Goal: Information Seeking & Learning: Learn about a topic

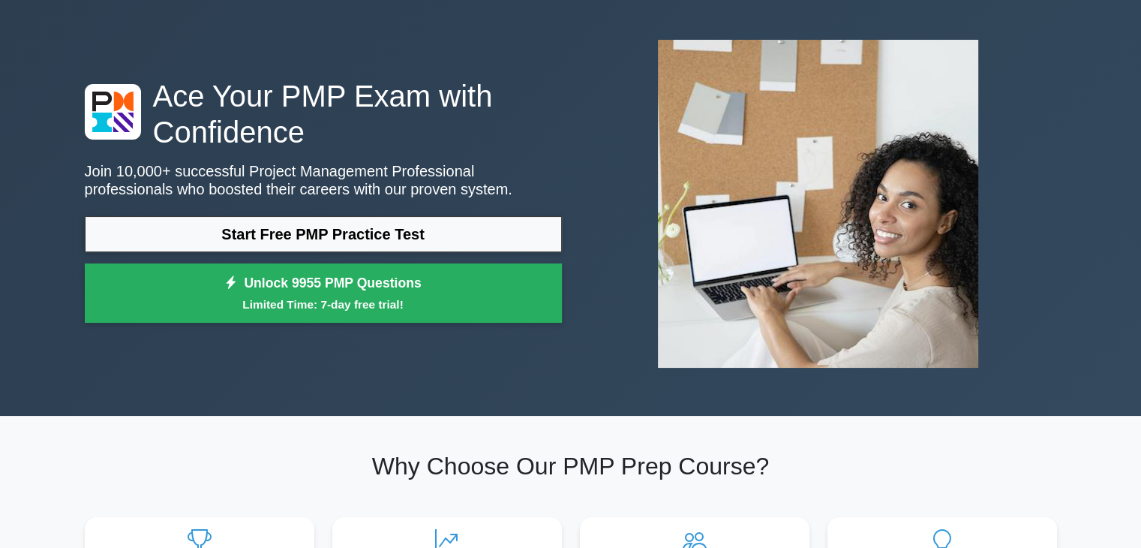
scroll to position [63, 0]
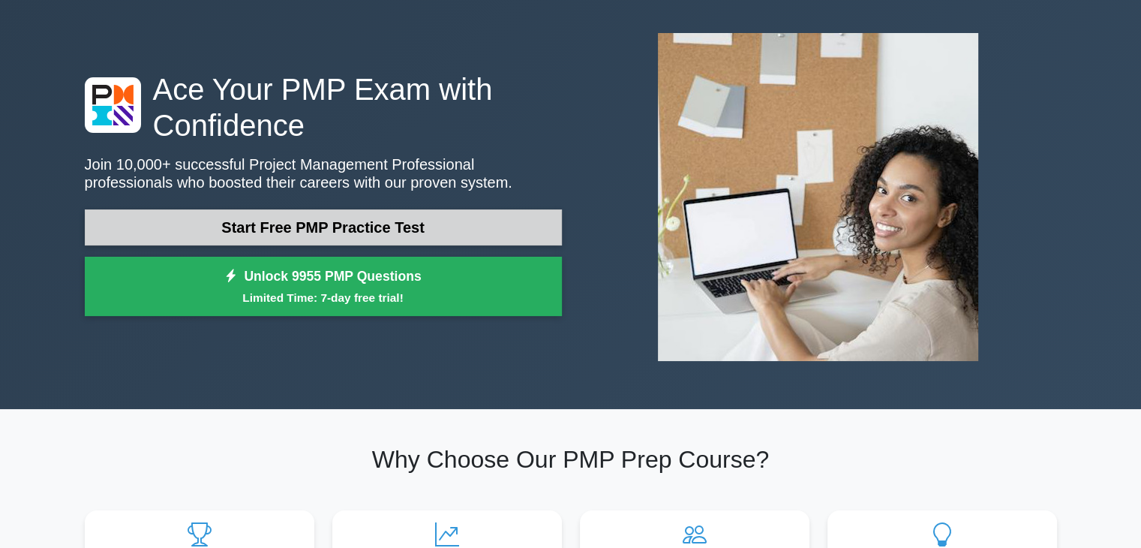
click at [392, 229] on link "Start Free PMP Practice Test" at bounding box center [323, 227] width 477 height 36
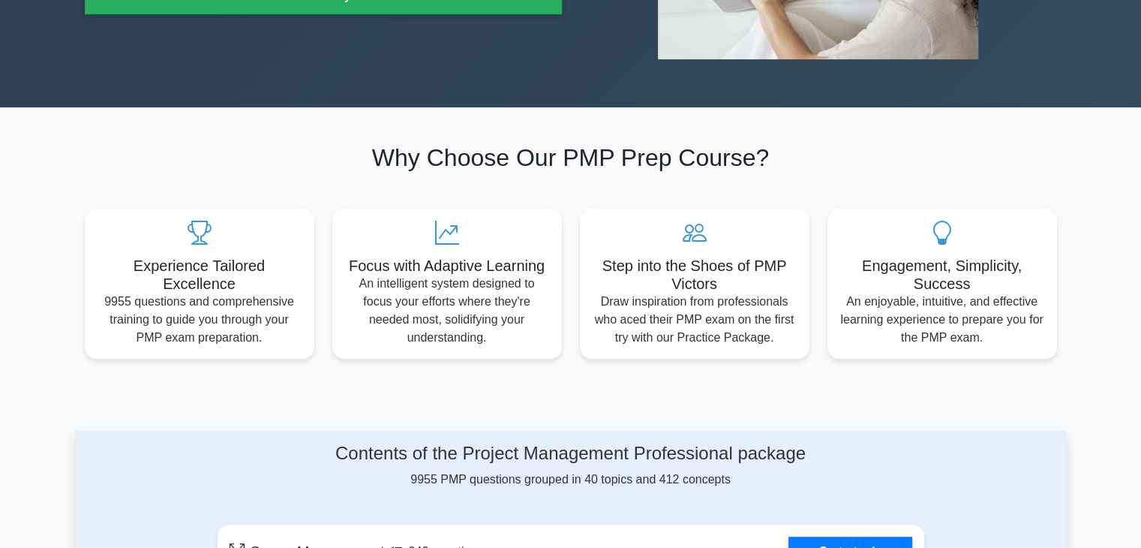
scroll to position [366, 0]
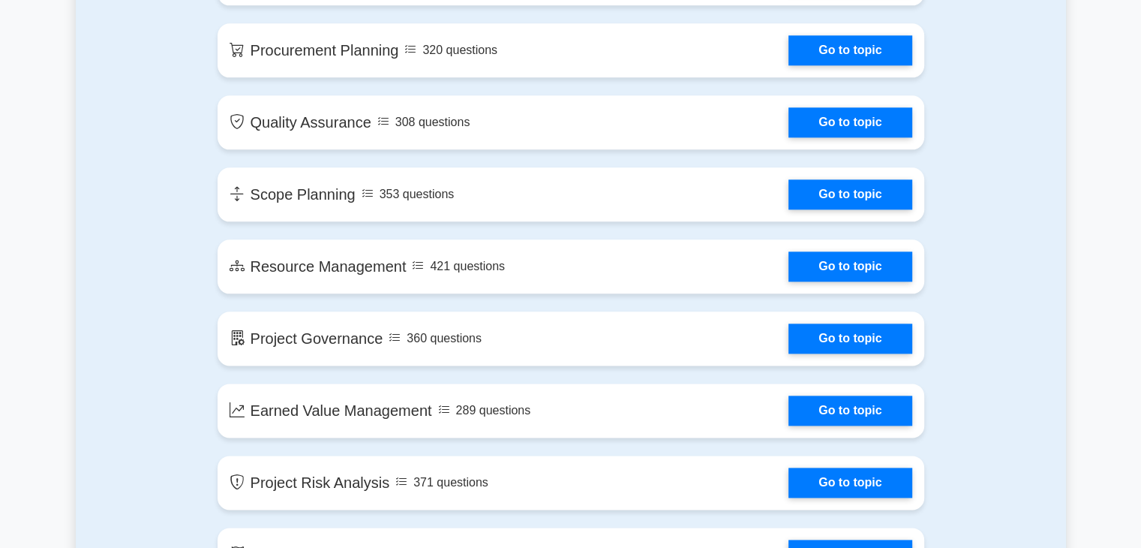
scroll to position [1878, 0]
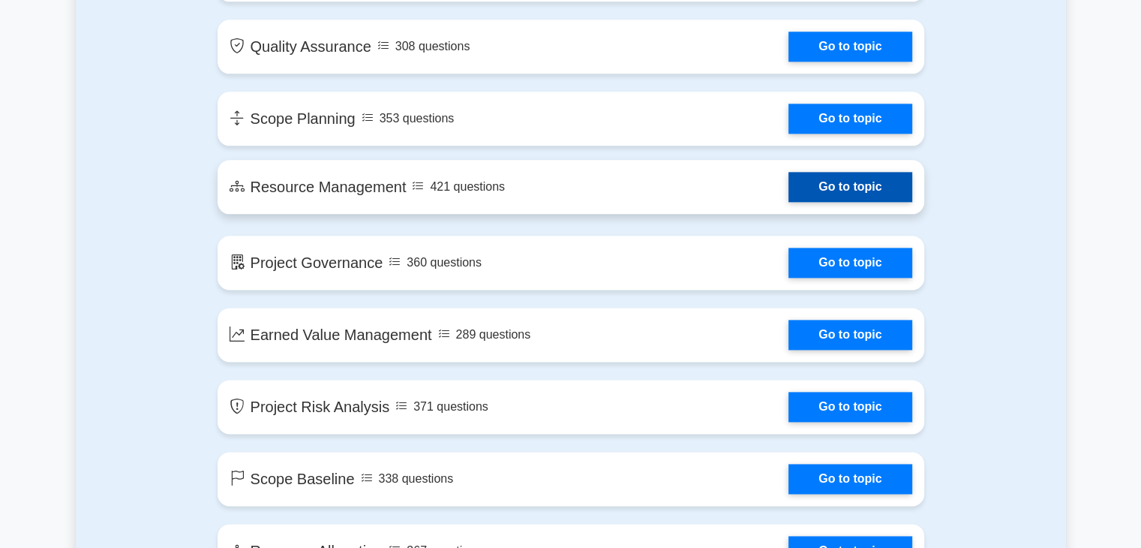
click at [822, 187] on link "Go to topic" at bounding box center [850, 187] width 123 height 30
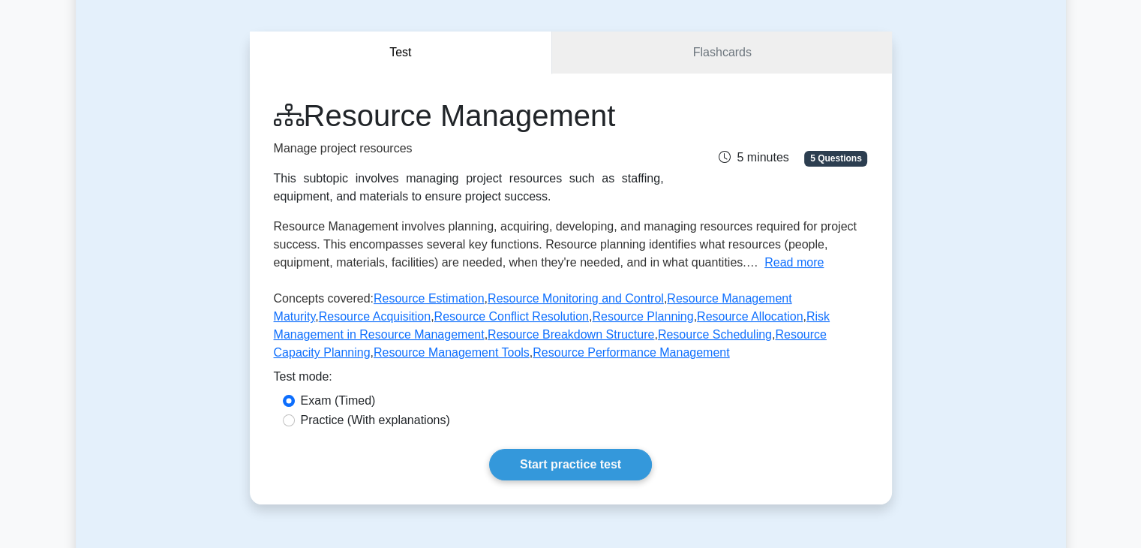
scroll to position [120, 0]
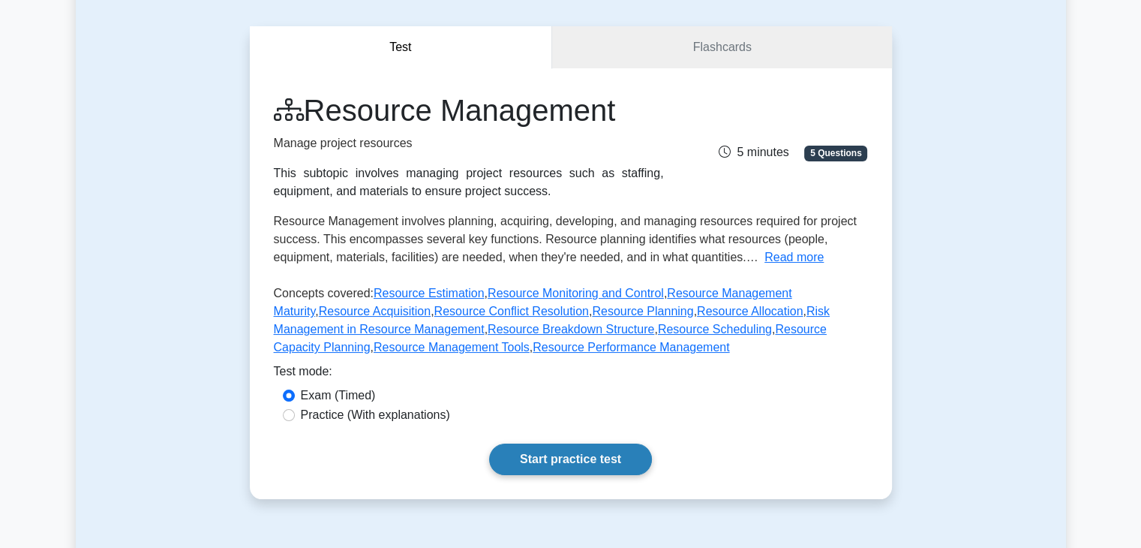
click at [545, 464] on link "Start practice test" at bounding box center [570, 459] width 163 height 32
